Goal: Find contact information: Find contact information

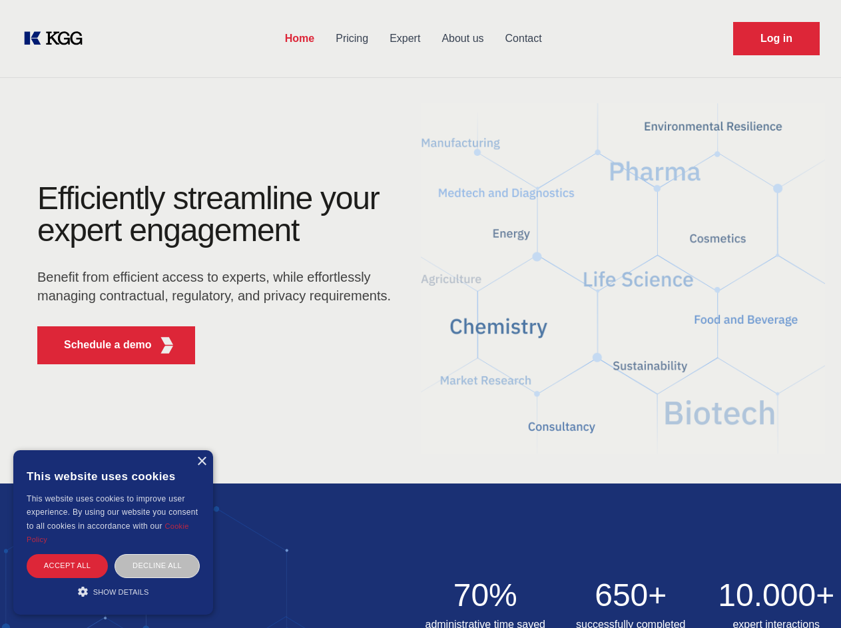
click at [420, 314] on div "Efficiently streamline your expert engagement Benefit from efficient access to …" at bounding box center [218, 278] width 405 height 192
click at [100, 345] on p "Schedule a demo" at bounding box center [108, 345] width 88 height 16
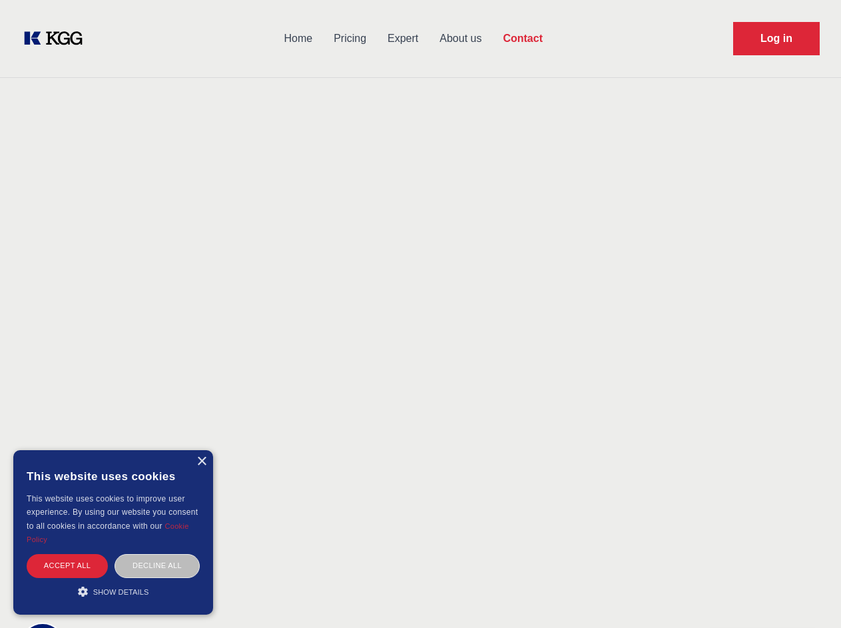
click at [201, 462] on div "× This website uses cookies This website uses cookies to improve user experienc…" at bounding box center [113, 532] width 200 height 165
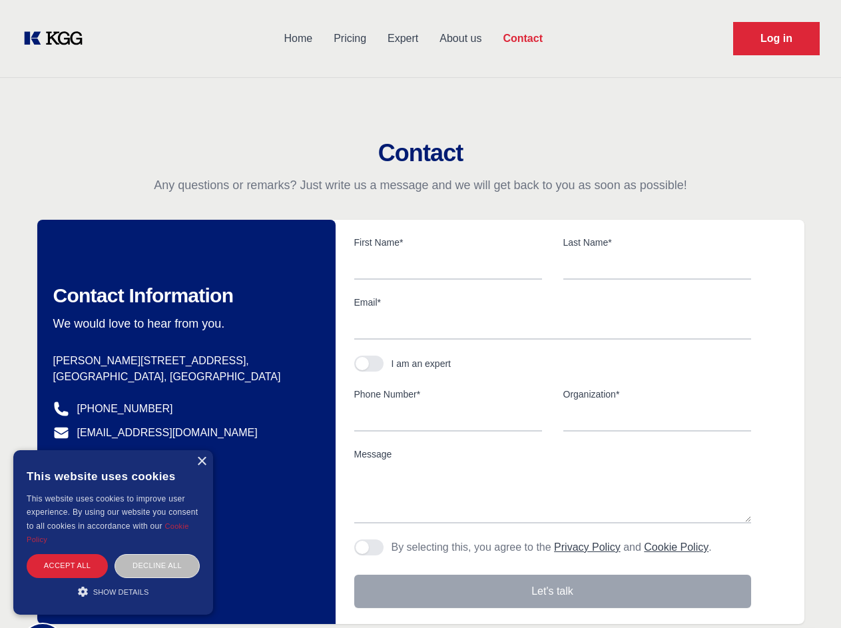
click at [67, 565] on div "Accept all" at bounding box center [67, 565] width 81 height 23
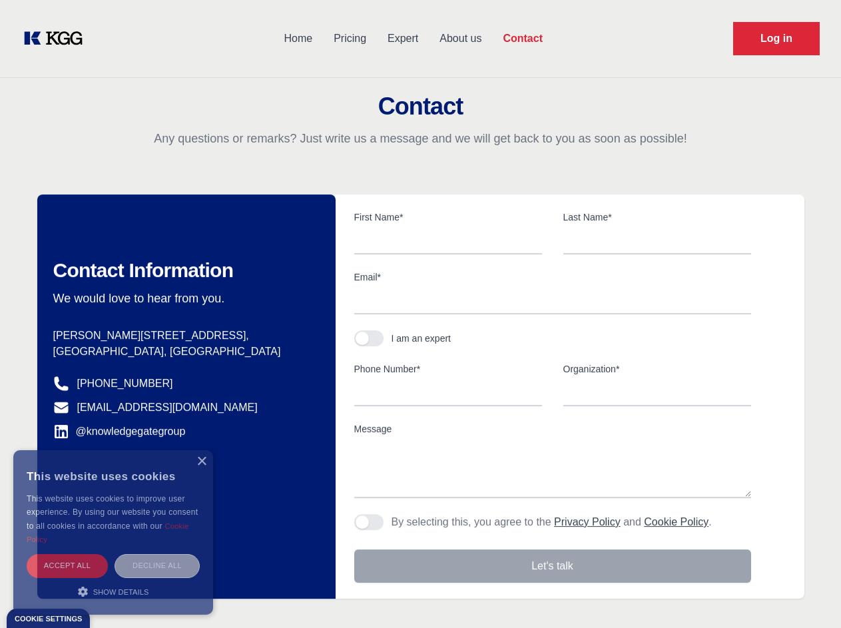
click at [157, 565] on div "Decline all" at bounding box center [157, 565] width 85 height 23
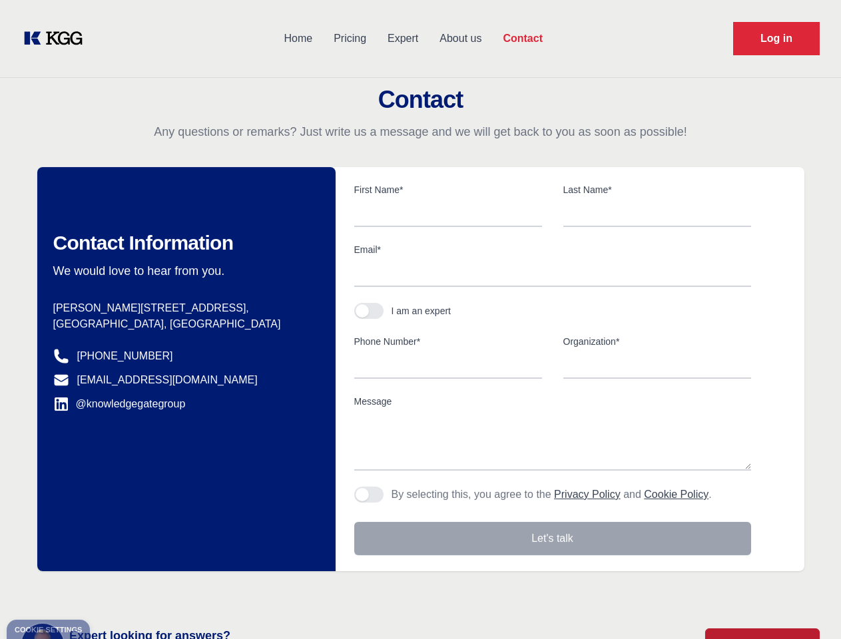
click at [113, 591] on main "Contact Any questions or remarks? Just write us a message and we will get back …" at bounding box center [420, 346] width 841 height 693
